Goal: Find specific page/section: Find specific page/section

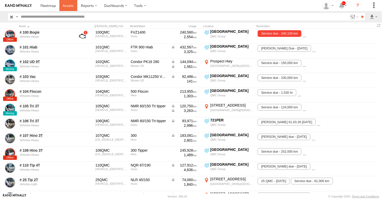
click at [68, 8] on link at bounding box center [68, 5] width 18 height 11
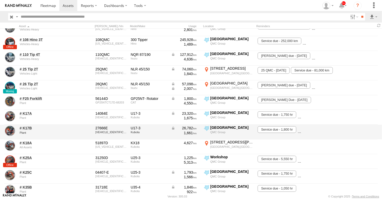
scroll to position [114, 0]
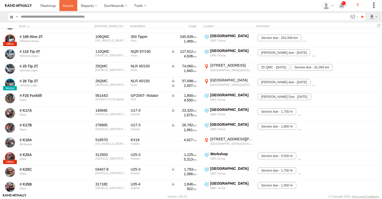
click at [69, 6] on span at bounding box center [68, 5] width 11 height 5
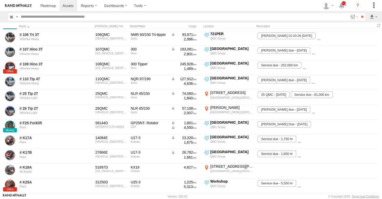
scroll to position [85, 0]
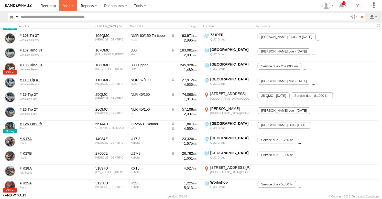
click at [69, 5] on span at bounding box center [68, 5] width 11 height 5
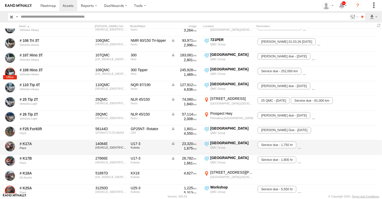
scroll to position [85, 0]
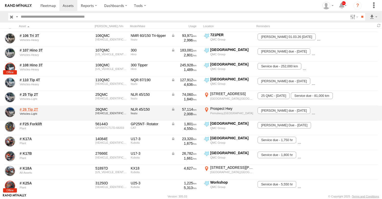
click at [32, 108] on link "# 26 Tip 2T" at bounding box center [45, 109] width 50 height 5
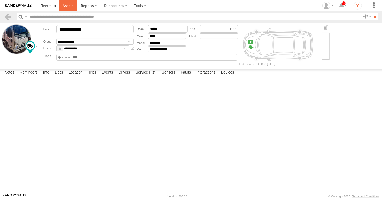
click at [66, 5] on span at bounding box center [68, 5] width 11 height 5
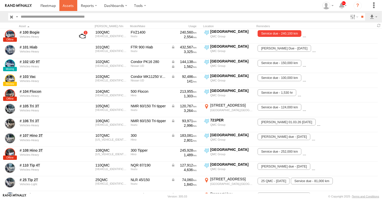
click at [69, 7] on span at bounding box center [68, 5] width 11 height 5
click at [70, 7] on span at bounding box center [68, 5] width 11 height 5
